Goal: Communication & Community: Answer question/provide support

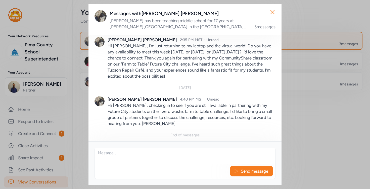
scroll to position [95, 0]
click at [129, 151] on textarea at bounding box center [185, 156] width 181 height 16
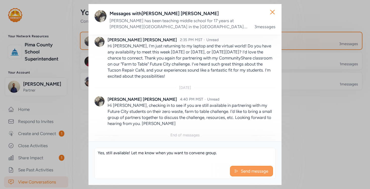
type textarea "Yes, still available! Let me know when you want to convene group."
click at [241, 171] on span "Send message" at bounding box center [254, 171] width 28 height 6
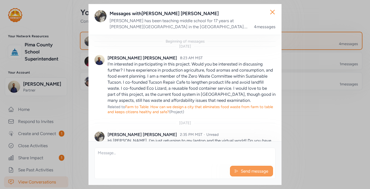
scroll to position [124, 0]
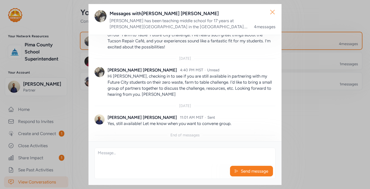
click at [273, 13] on icon "button" at bounding box center [273, 12] width 8 height 8
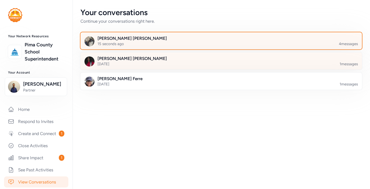
click at [231, 57] on div at bounding box center [226, 63] width 282 height 17
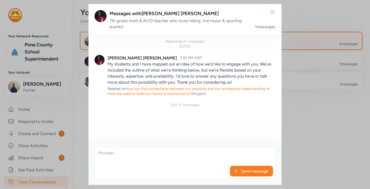
click at [272, 13] on icon "button" at bounding box center [273, 12] width 4 height 4
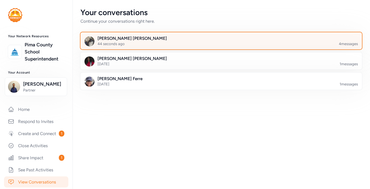
click at [246, 38] on div at bounding box center [226, 43] width 282 height 17
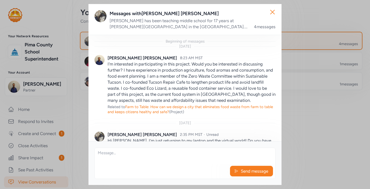
scroll to position [124, 0]
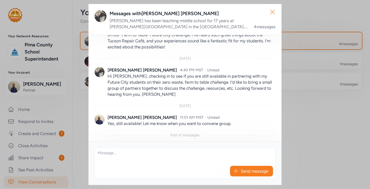
click at [271, 13] on icon "button" at bounding box center [273, 12] width 8 height 8
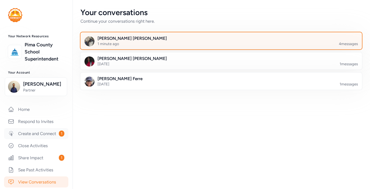
click at [52, 131] on link "Create and Connect 1" at bounding box center [36, 133] width 64 height 11
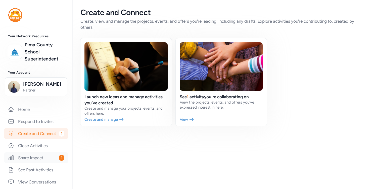
click at [41, 153] on link "Share Impact 1" at bounding box center [36, 157] width 64 height 11
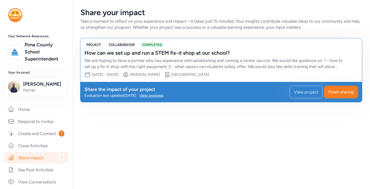
click at [81, 126] on div "Share your impact Take a moment to reflect on your experience and impact – it t…" at bounding box center [221, 94] width 298 height 189
click at [72, 115] on div "Home Respond to Invites Create and Connect 1 Close Activities Share Impact 1 Se…" at bounding box center [36, 146] width 72 height 84
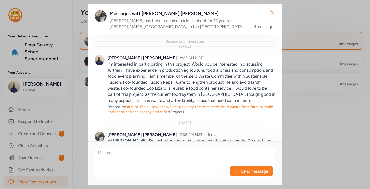
scroll to position [124, 0]
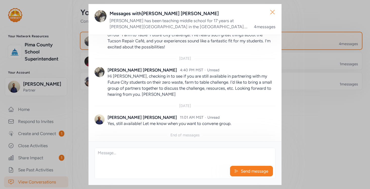
click at [271, 13] on icon "button" at bounding box center [273, 12] width 8 height 8
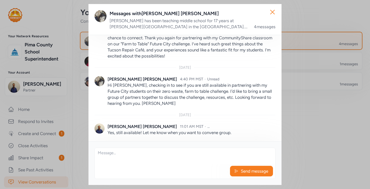
scroll to position [115, 0]
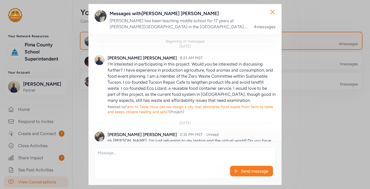
scroll to position [124, 0]
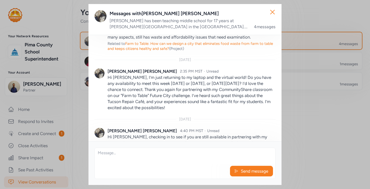
scroll to position [63, 0]
click at [270, 11] on icon "button" at bounding box center [273, 12] width 8 height 8
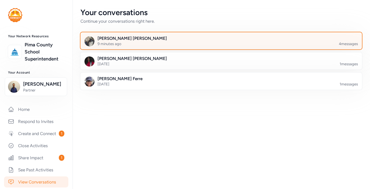
click at [17, 11] on img at bounding box center [15, 15] width 14 height 14
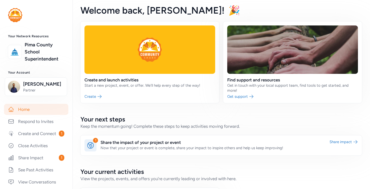
scroll to position [1, 0]
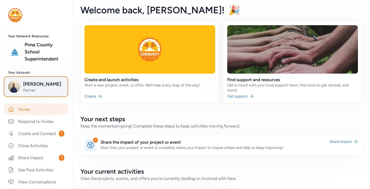
click at [39, 82] on span "[PERSON_NAME]" at bounding box center [43, 83] width 41 height 7
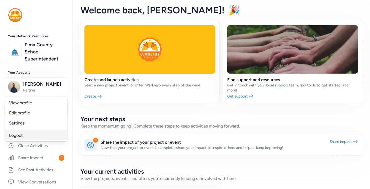
click at [21, 133] on link "Logout" at bounding box center [36, 135] width 62 height 10
